Goal: Check status

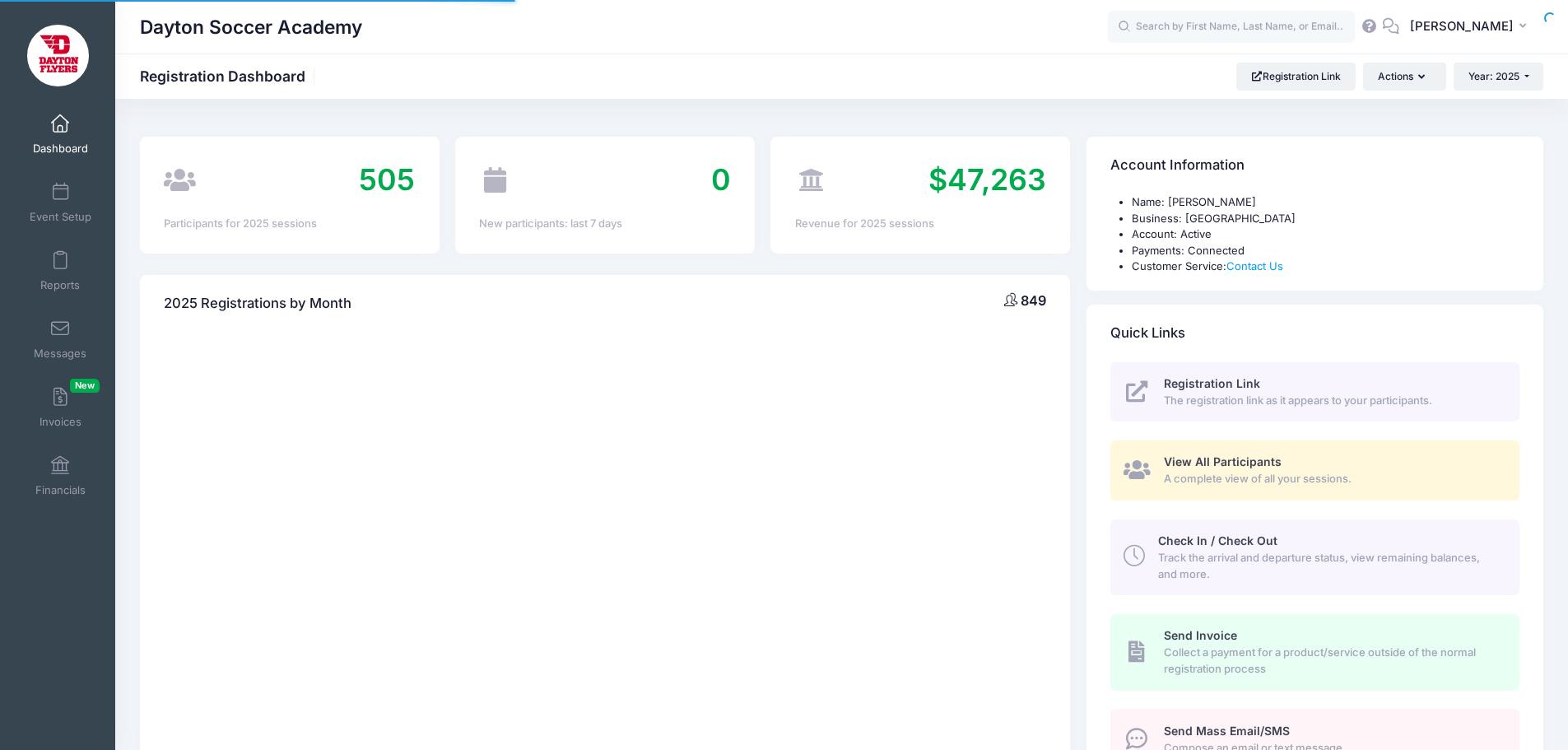
select select
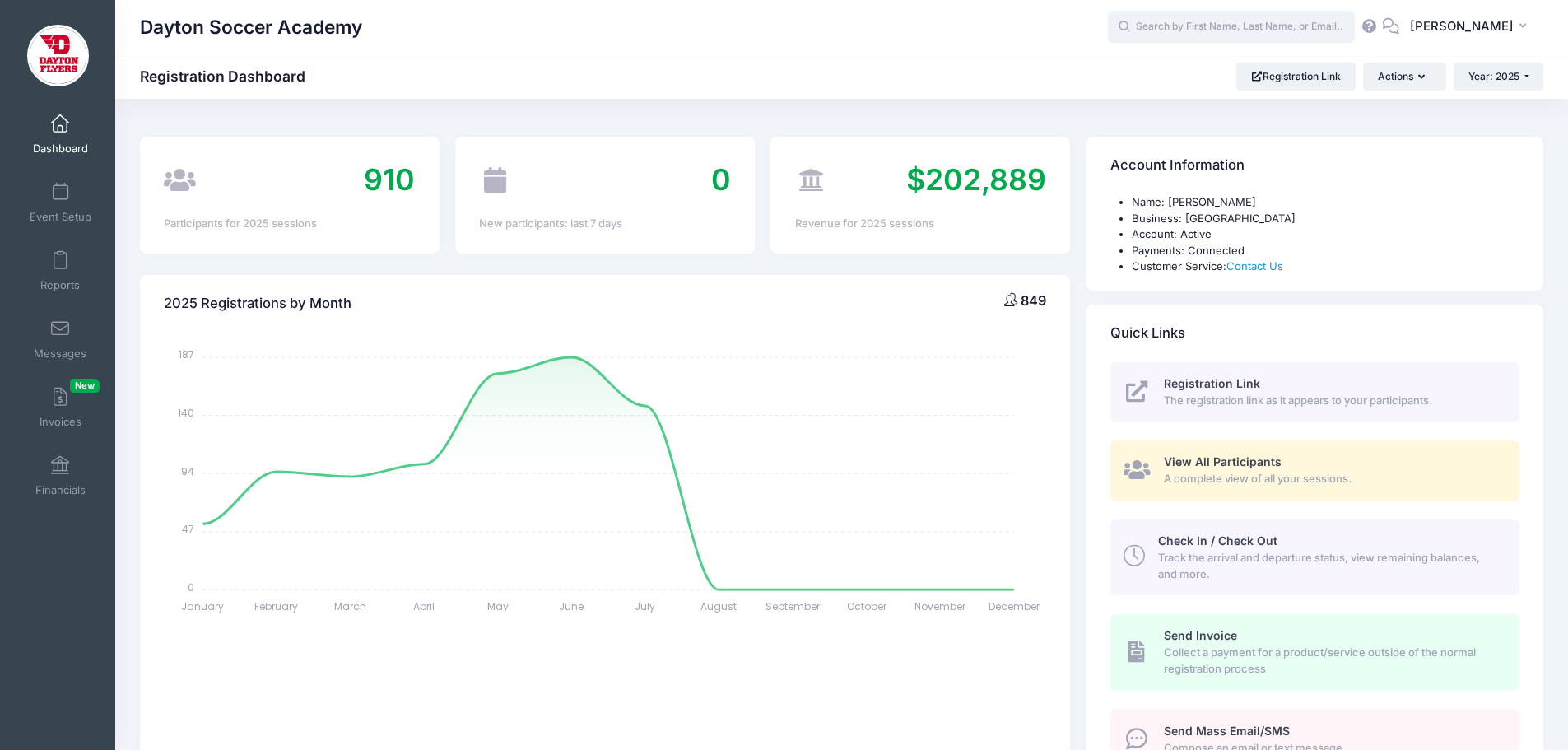
click at [1169, 20] on input "text" at bounding box center [1231, 27] width 247 height 33
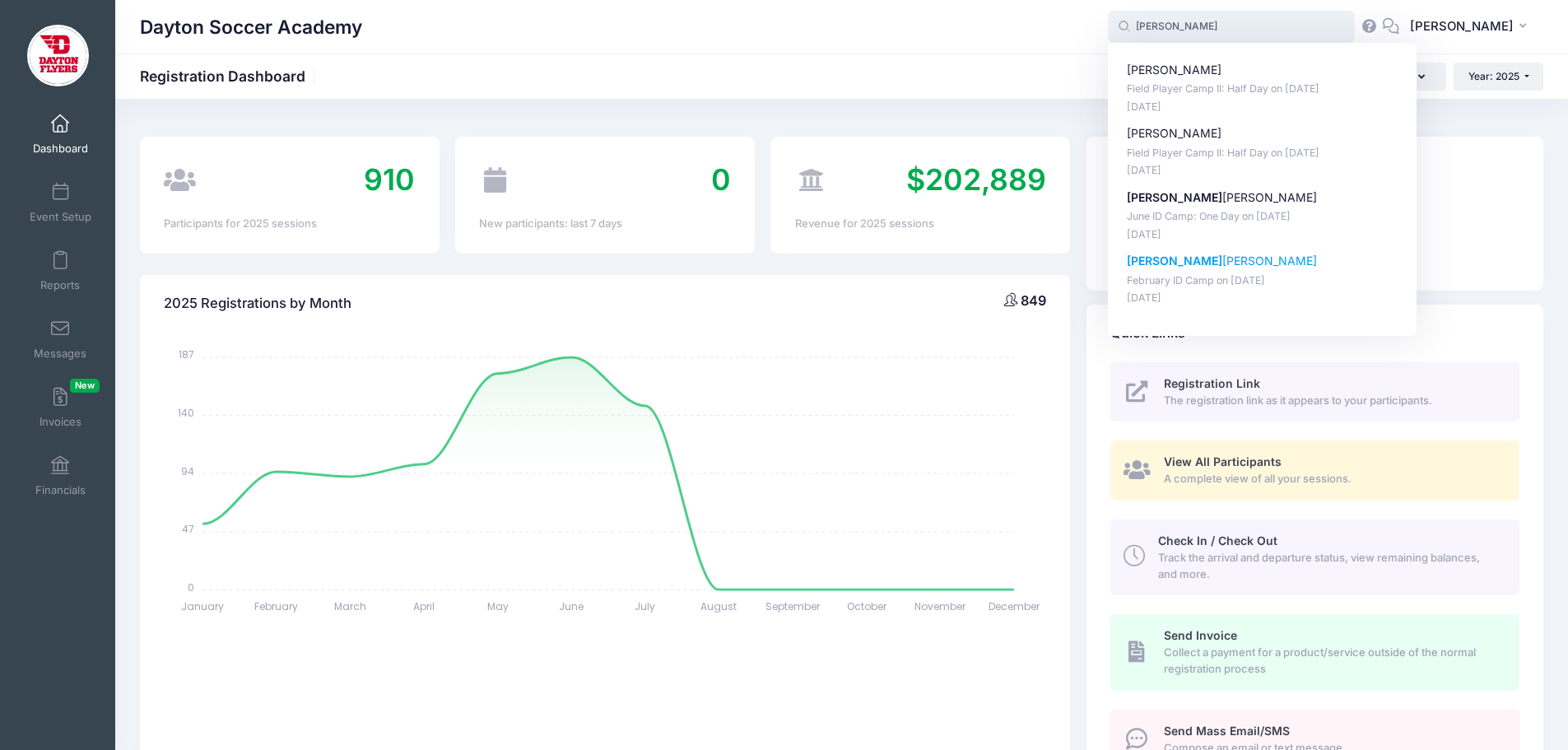
click at [1232, 276] on p "February ID Camp on [DATE]" at bounding box center [1263, 281] width 272 height 16
type input "Kyle Harms (February ID Camp, Feb-23, 2025)"
